Goal: Task Accomplishment & Management: Use online tool/utility

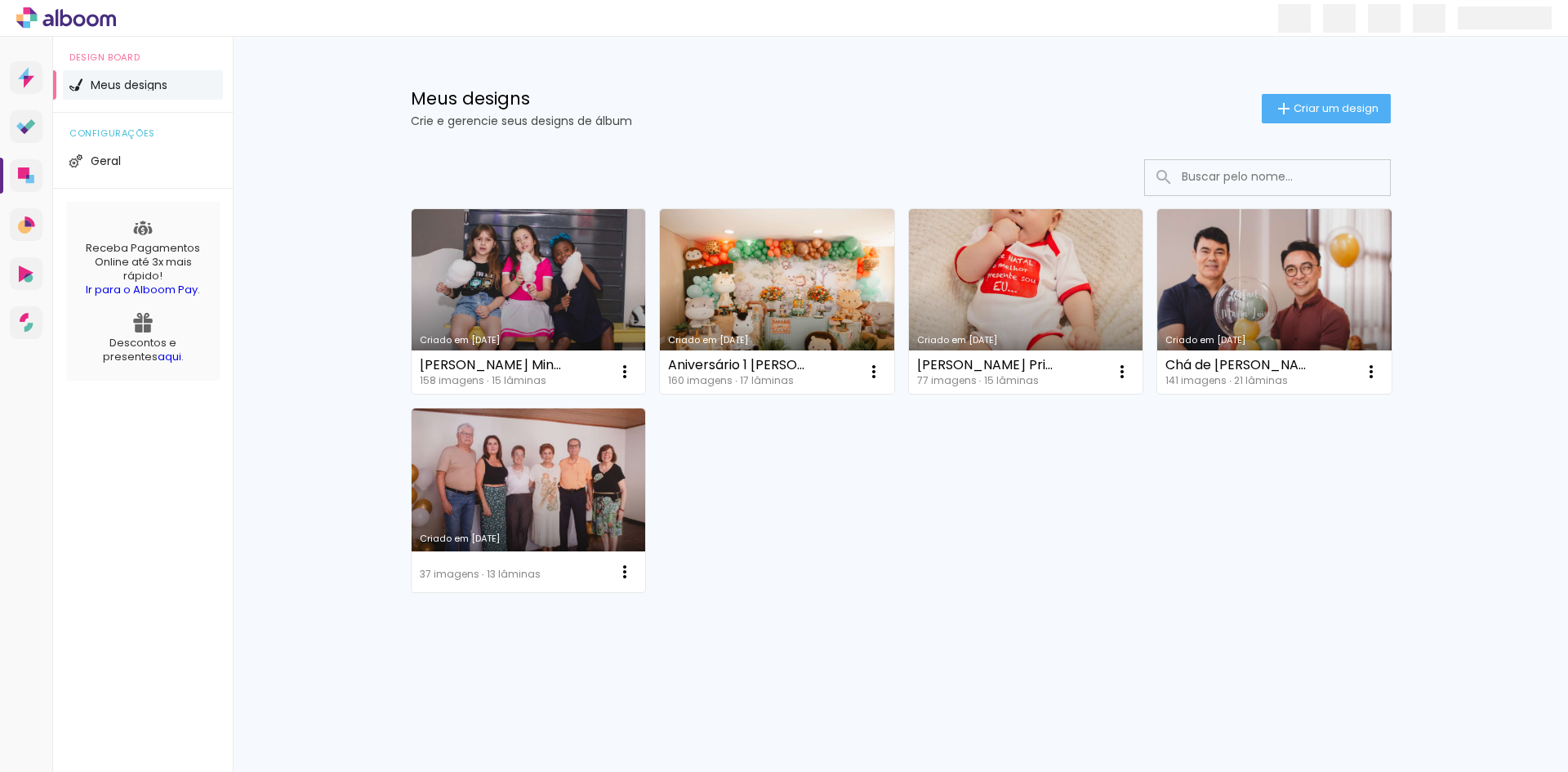
click at [1156, 122] on p "Crie e gerencie seus designs de álbum" at bounding box center [836, 120] width 851 height 12
click at [95, 22] on icon at bounding box center [66, 18] width 100 height 21
click at [1491, 21] on span at bounding box center [1505, 18] width 94 height 23
